Goal: Task Accomplishment & Management: Manage account settings

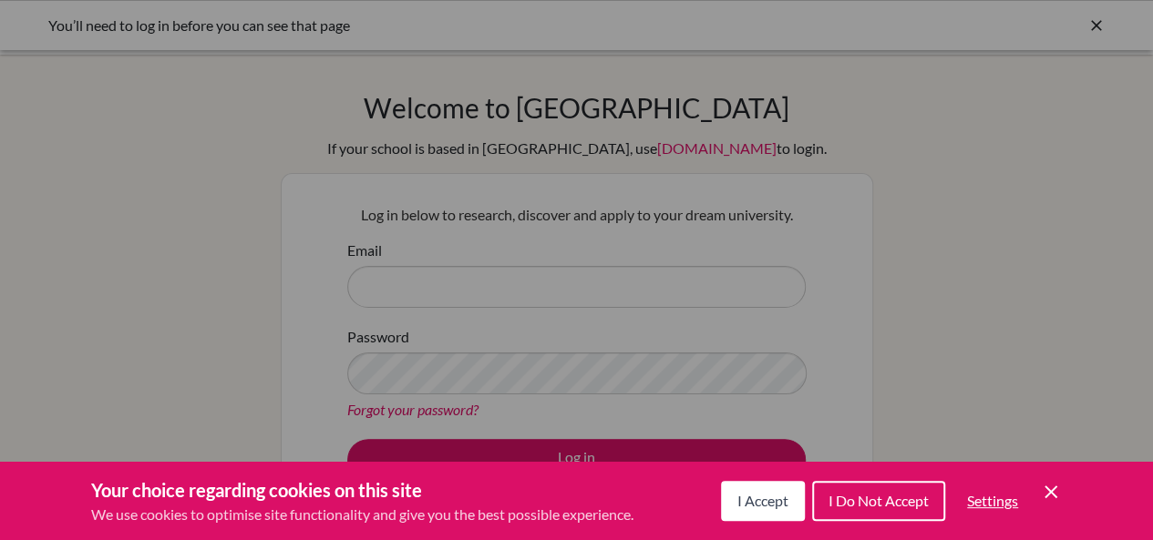
click at [399, 283] on div "Cookie Preferences" at bounding box center [576, 270] width 1153 height 540
click at [859, 500] on span "I Do Not Accept" at bounding box center [878, 500] width 100 height 17
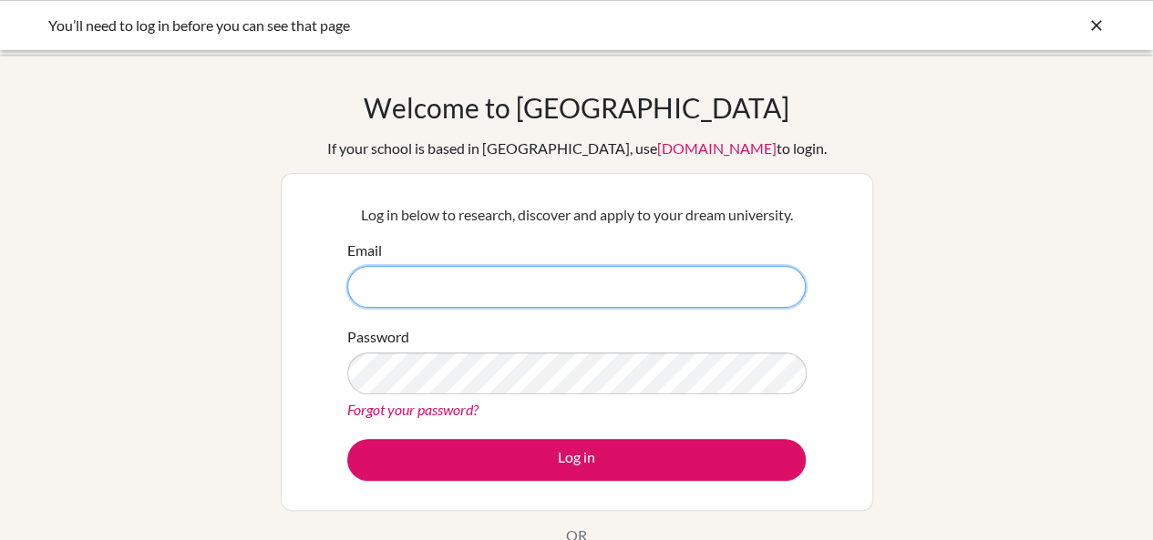
click at [405, 283] on input "Email" at bounding box center [576, 287] width 458 height 42
drag, startPoint x: 502, startPoint y: 284, endPoint x: 318, endPoint y: 287, distance: 184.1
click at [318, 287] on div "Log in below to research, discover and apply to your dream university. Email ed…" at bounding box center [577, 342] width 592 height 338
type input "ed.boudiab@qca.edu.kw"
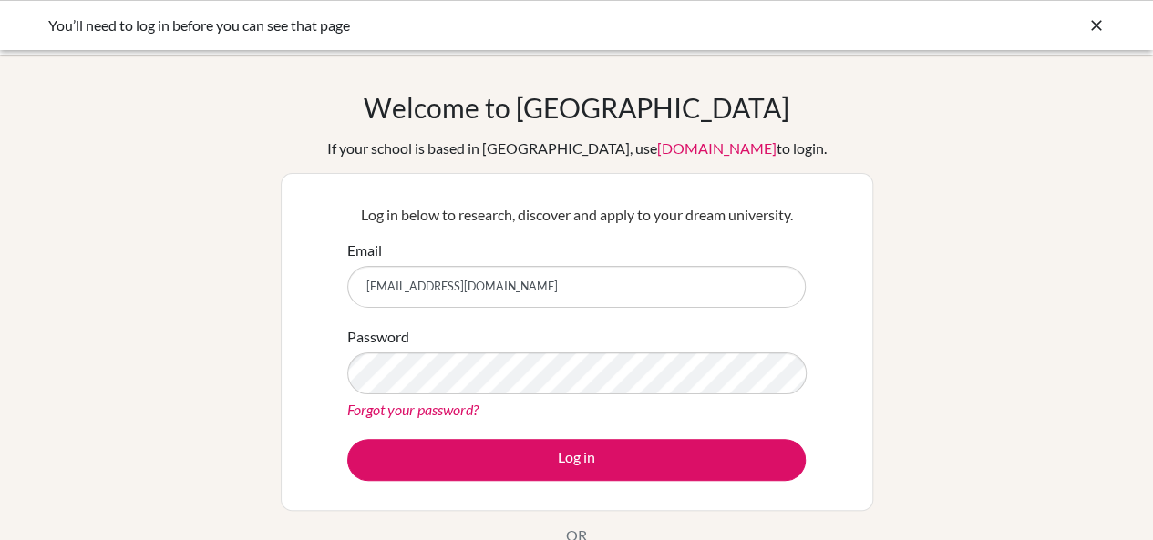
click at [410, 407] on link "Forgot your password?" at bounding box center [412, 409] width 131 height 17
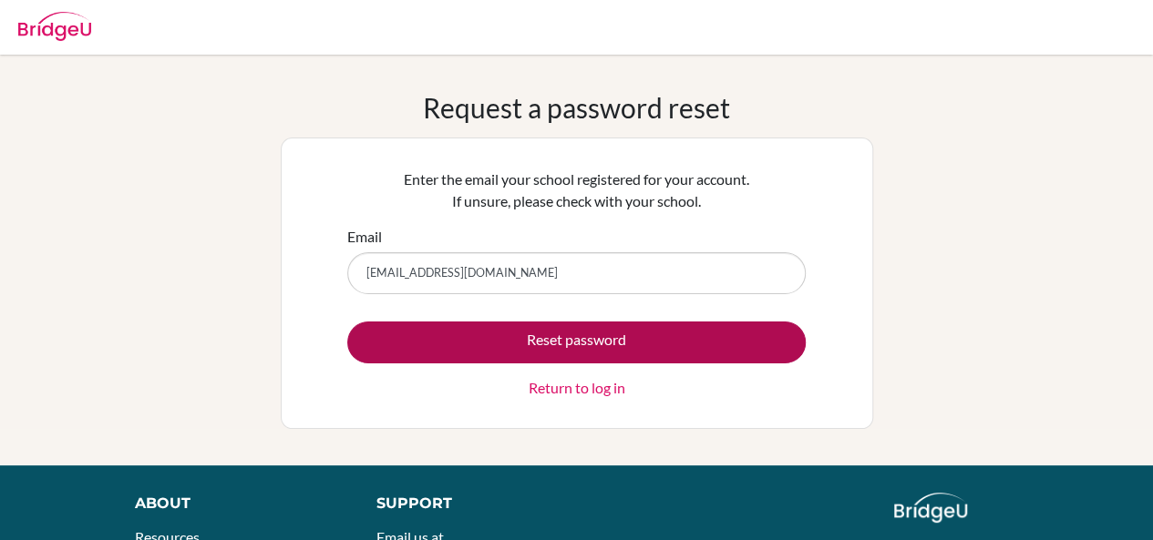
type input "[EMAIL_ADDRESS][DOMAIN_NAME]"
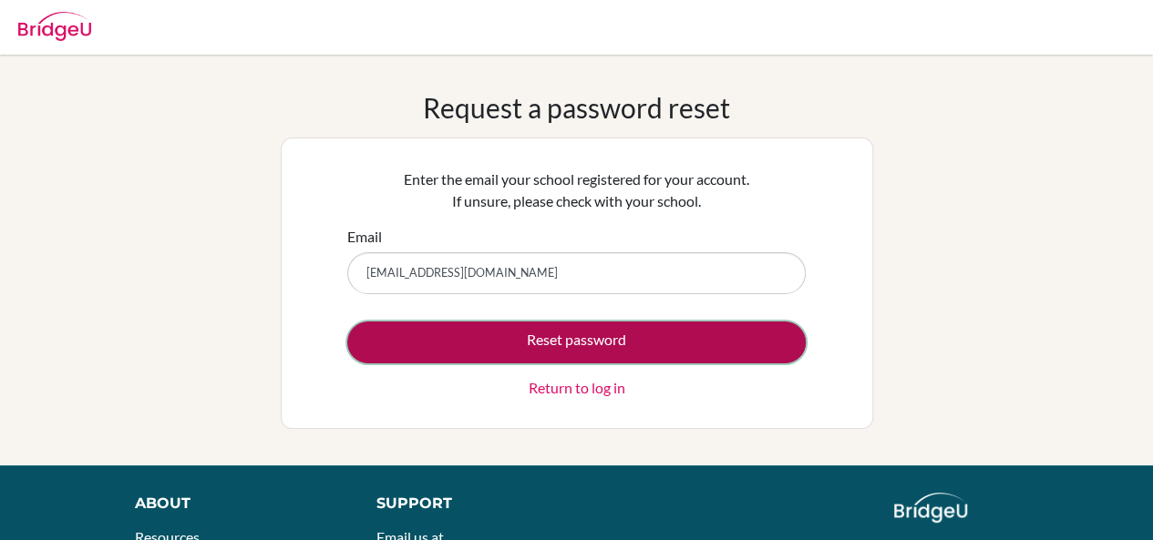
click at [603, 335] on button "Reset password" at bounding box center [576, 343] width 458 height 42
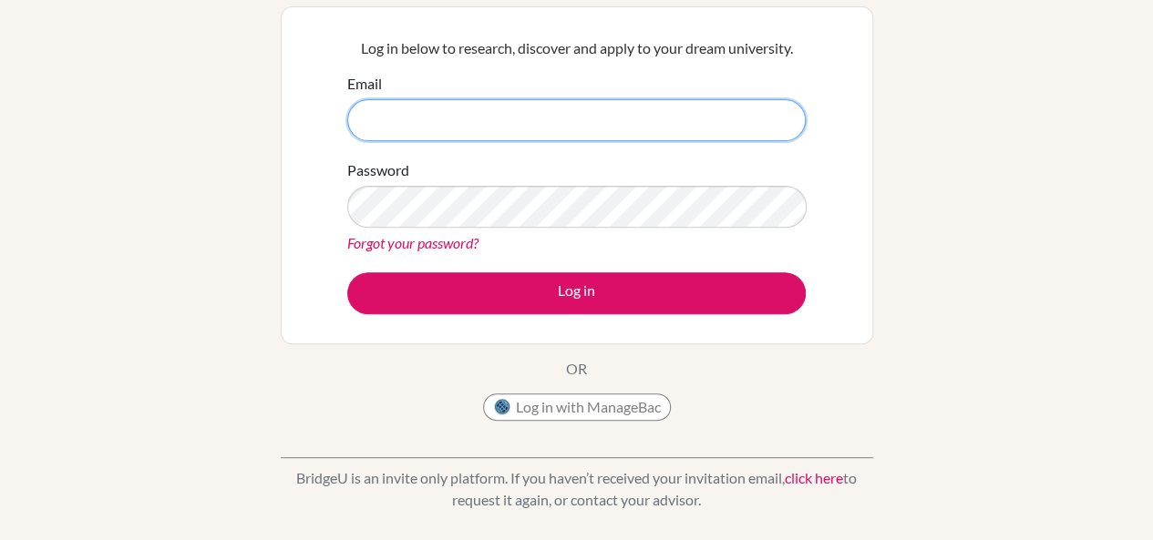
scroll to position [273, 0]
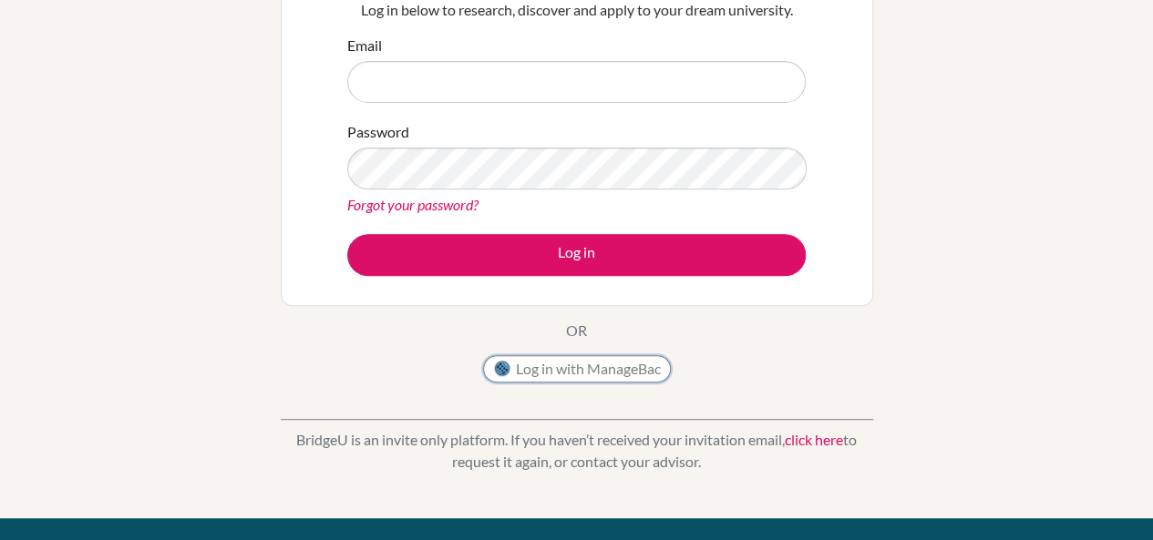
click at [562, 364] on button "Log in with ManageBac" at bounding box center [577, 368] width 188 height 27
